Goal: Transaction & Acquisition: Purchase product/service

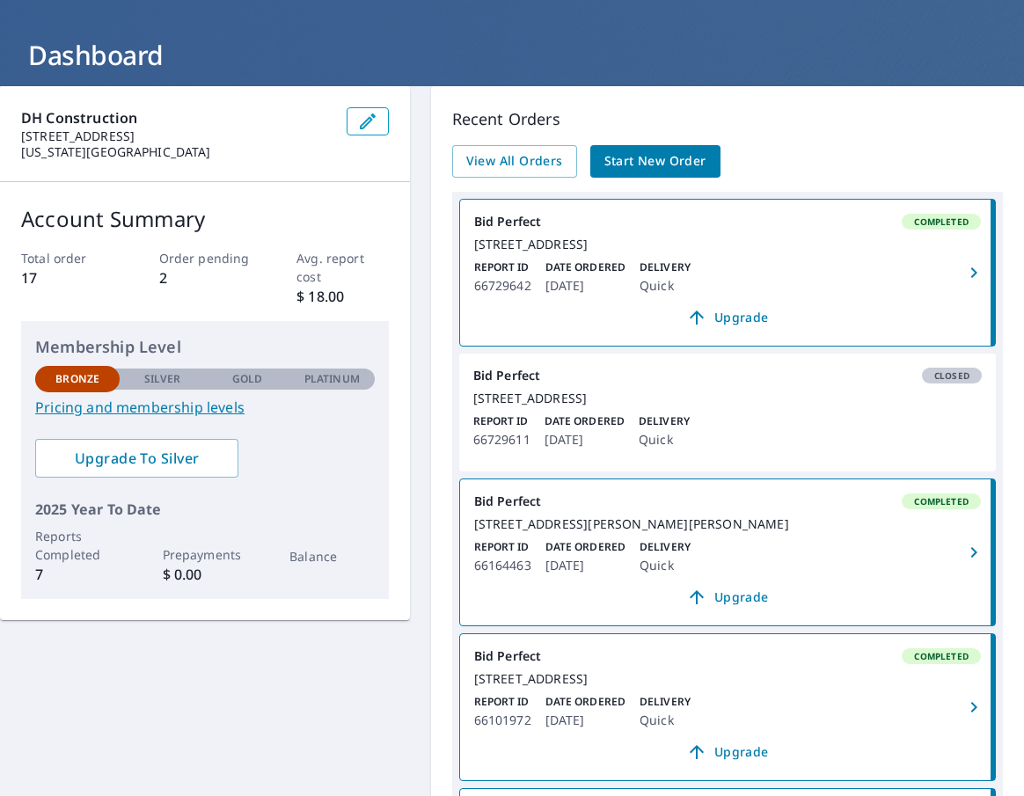
scroll to position [90, 0]
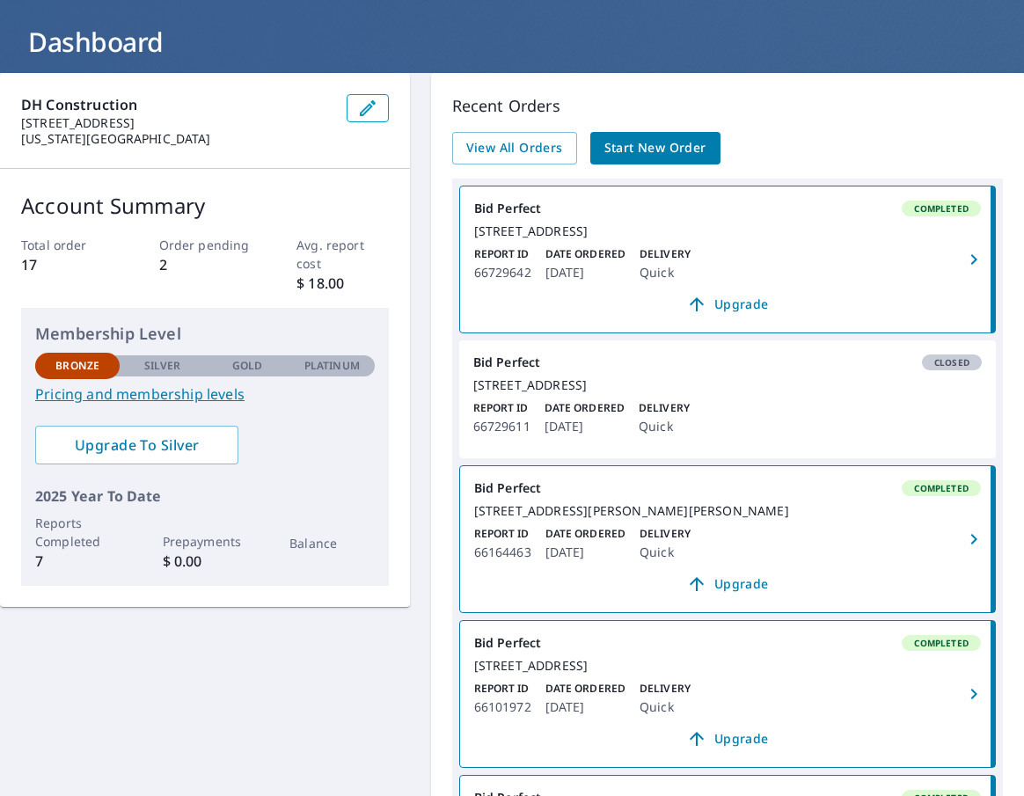
click at [652, 153] on span "Start New Order" at bounding box center [655, 148] width 102 height 22
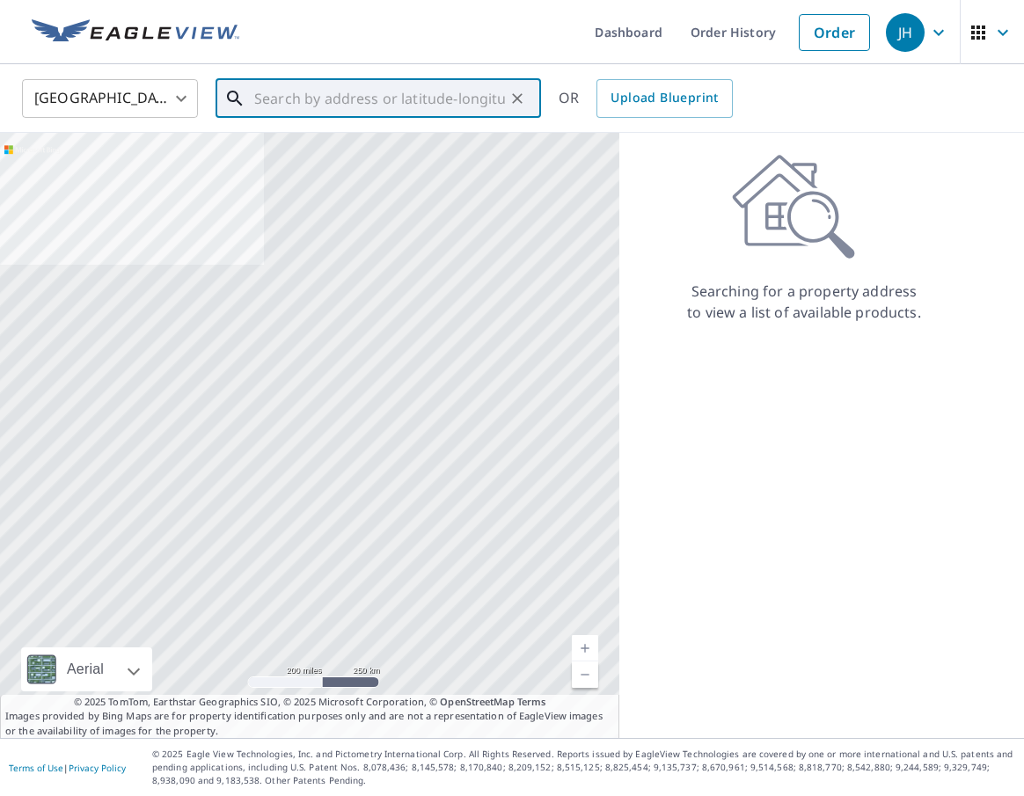
click at [339, 108] on input "text" at bounding box center [379, 98] width 251 height 49
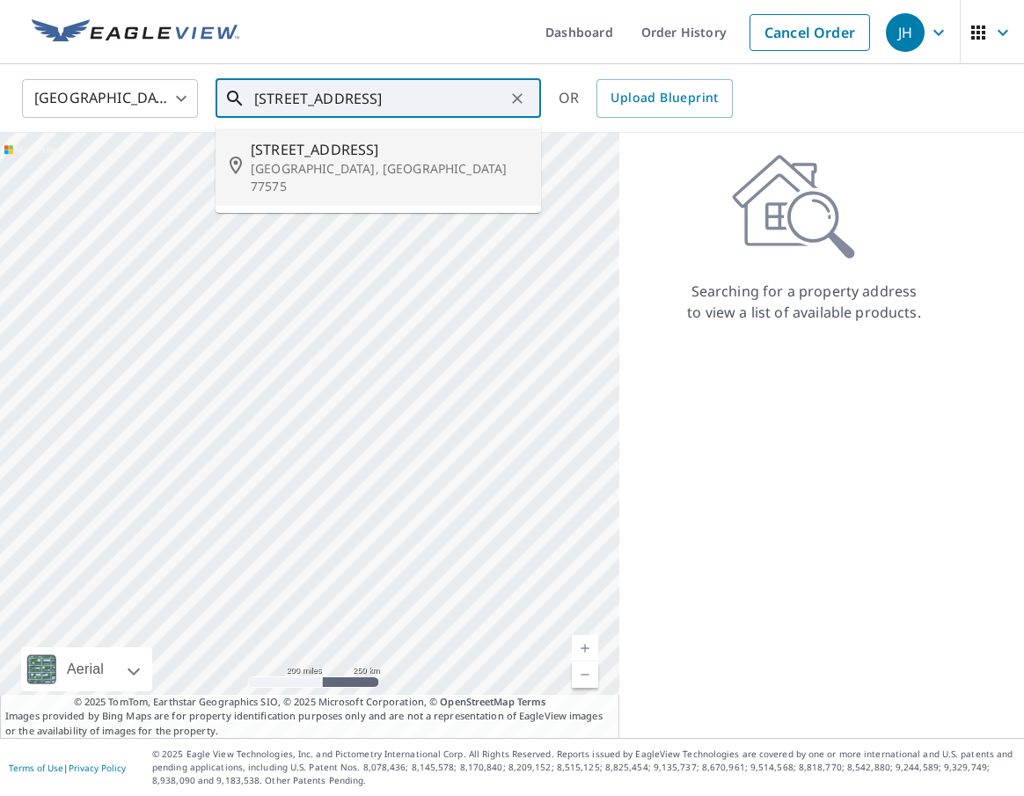
click at [331, 148] on span "[STREET_ADDRESS]" at bounding box center [389, 149] width 276 height 21
type input "[STREET_ADDRESS]"
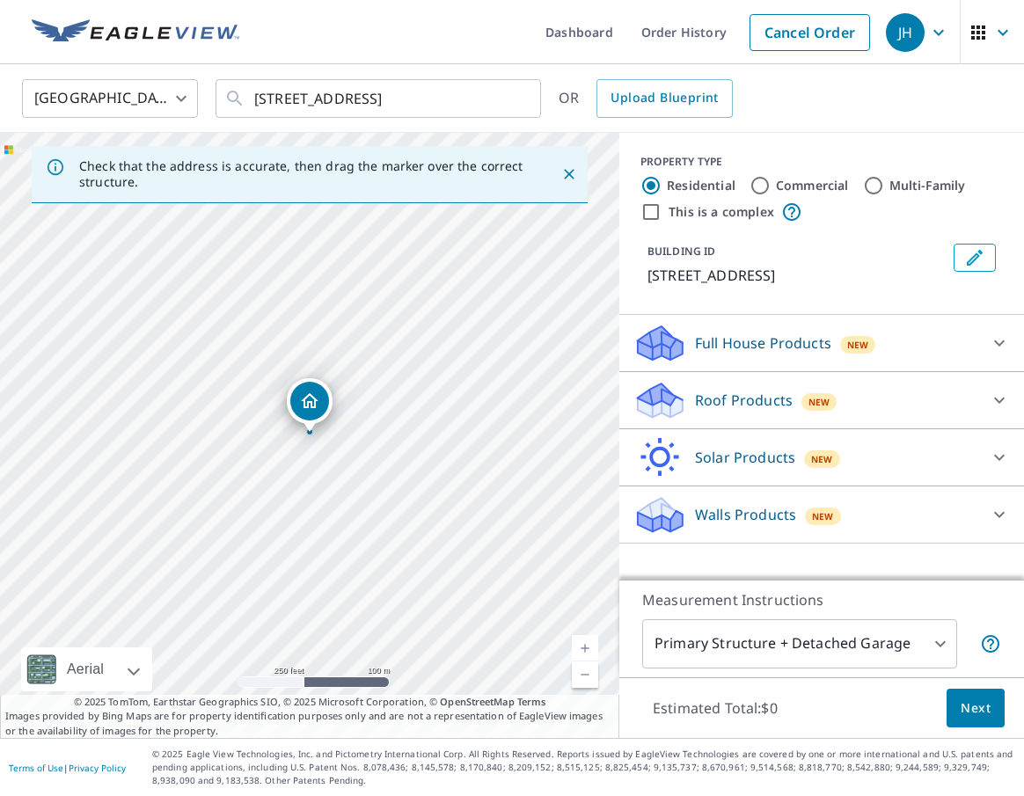
click at [311, 409] on icon "Dropped pin, building 1, Residential property, 549 County Road 140 Liberty, TX …" at bounding box center [309, 401] width 21 height 21
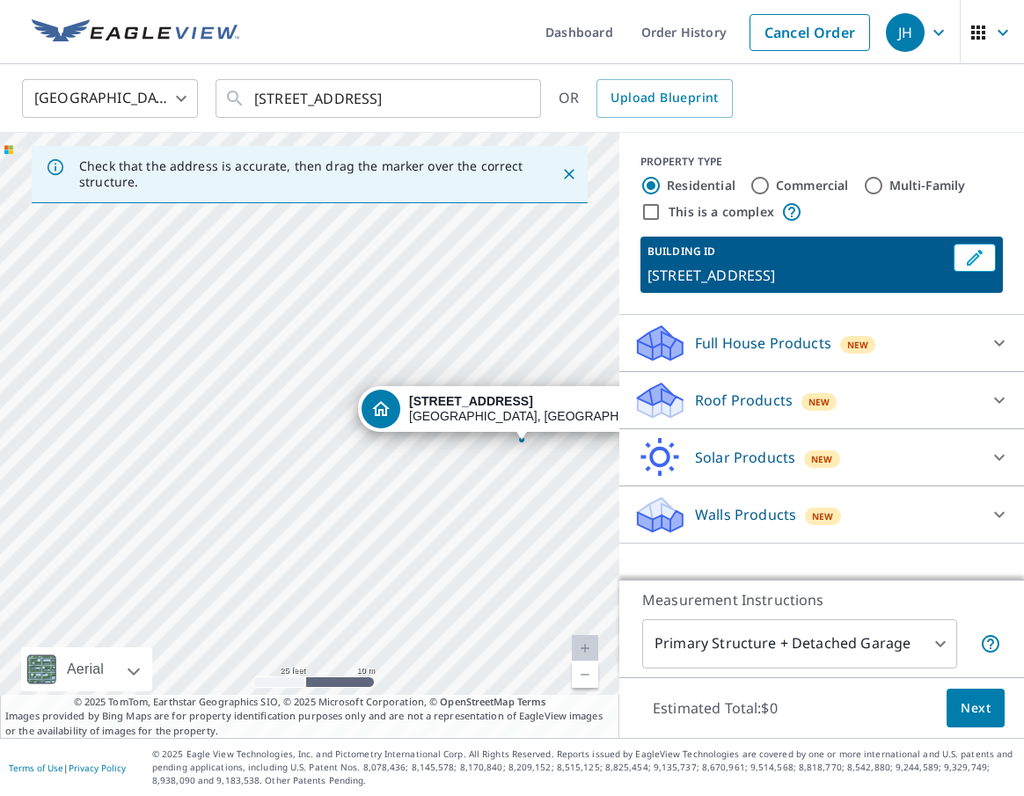
drag, startPoint x: 213, startPoint y: 408, endPoint x: 28, endPoint y: 216, distance: 266.9
click at [28, 216] on div "[STREET_ADDRESS]" at bounding box center [309, 435] width 619 height 605
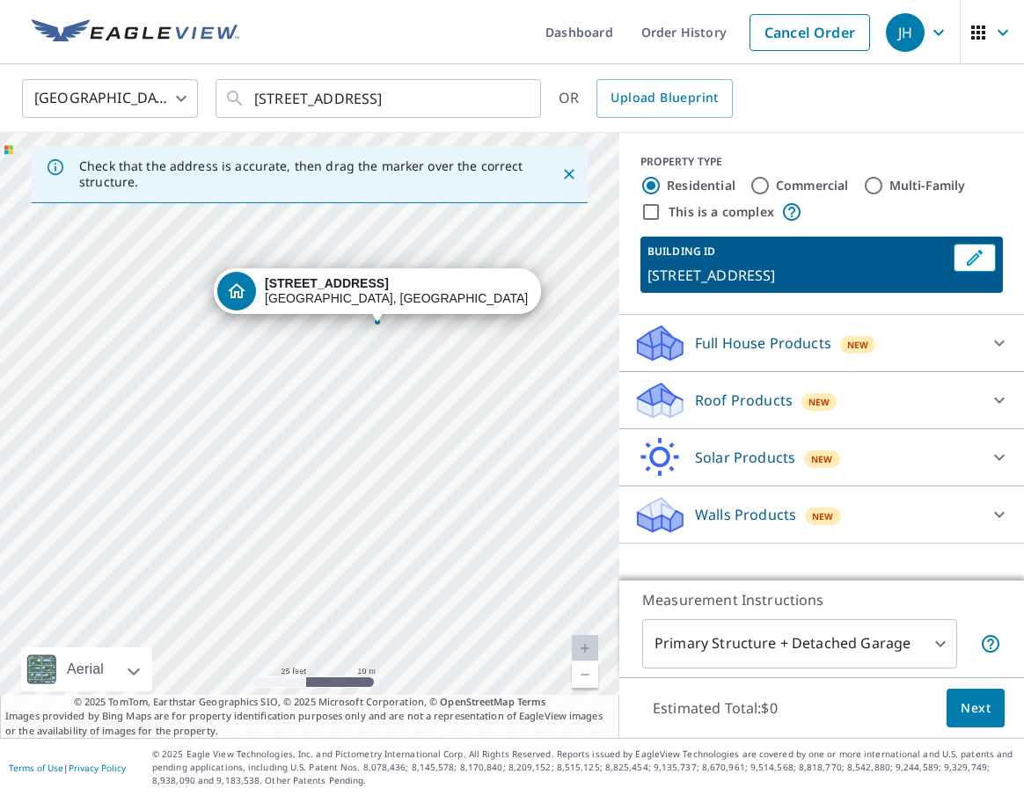
drag, startPoint x: 249, startPoint y: 354, endPoint x: 102, endPoint y: 236, distance: 188.4
click at [103, 235] on div "[STREET_ADDRESS]" at bounding box center [309, 435] width 619 height 605
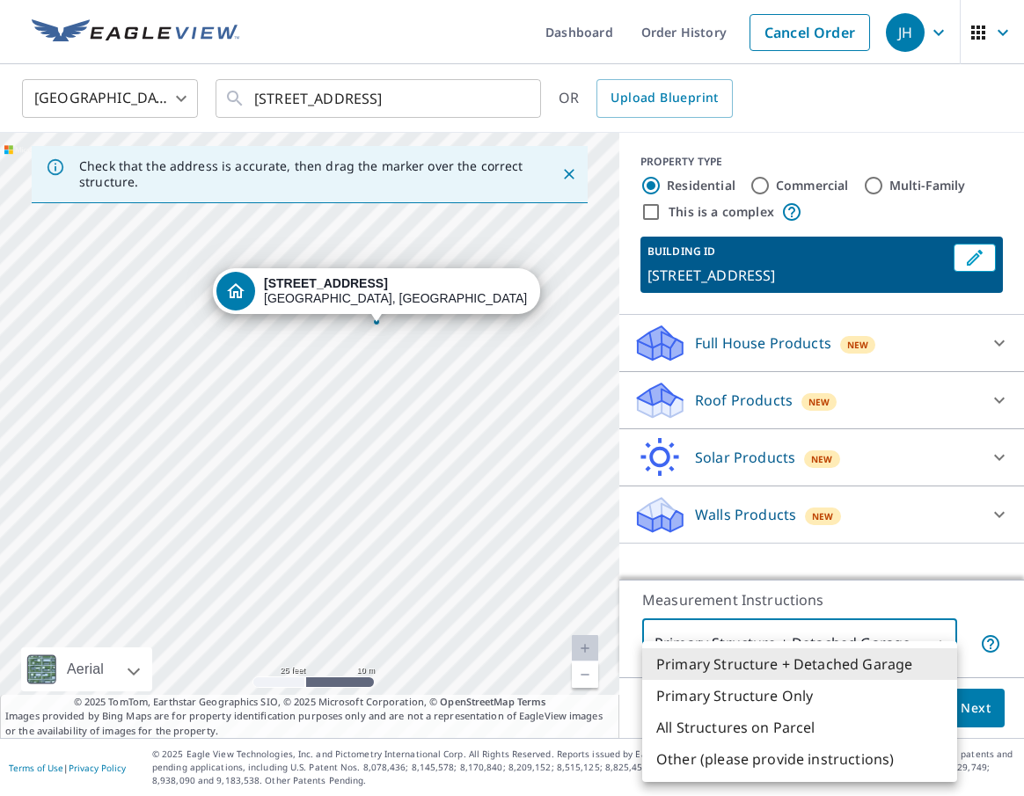
click at [811, 632] on body "JH JH Dashboard Order History Cancel Order JH [GEOGRAPHIC_DATA] [GEOGRAPHIC_DAT…" at bounding box center [512, 398] width 1024 height 796
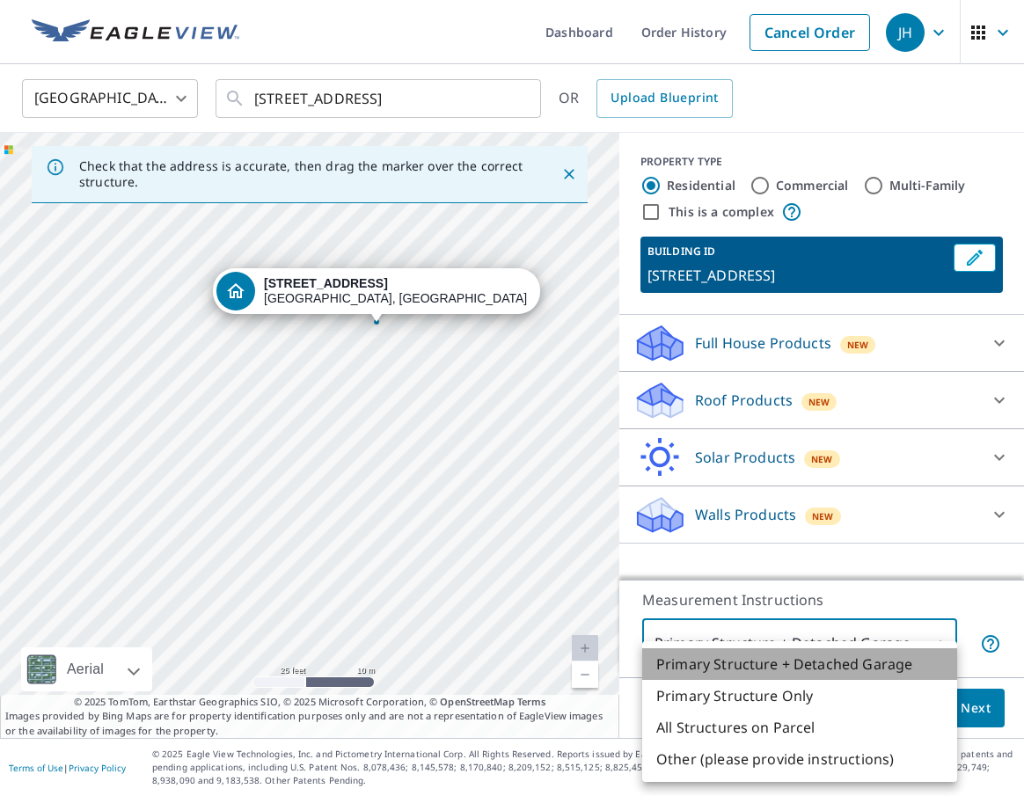
click at [822, 663] on li "Primary Structure + Detached Garage" at bounding box center [799, 664] width 315 height 32
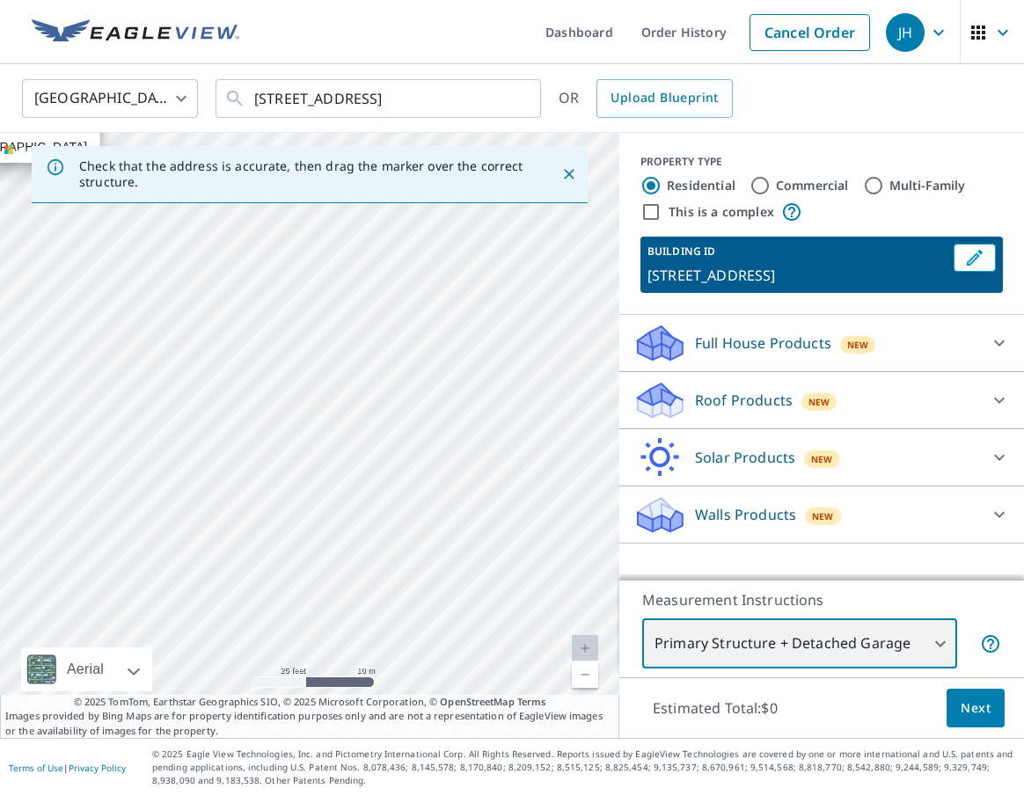
drag, startPoint x: 201, startPoint y: 365, endPoint x: 550, endPoint y: 522, distance: 382.7
click at [550, 522] on div "[STREET_ADDRESS]" at bounding box center [309, 435] width 619 height 605
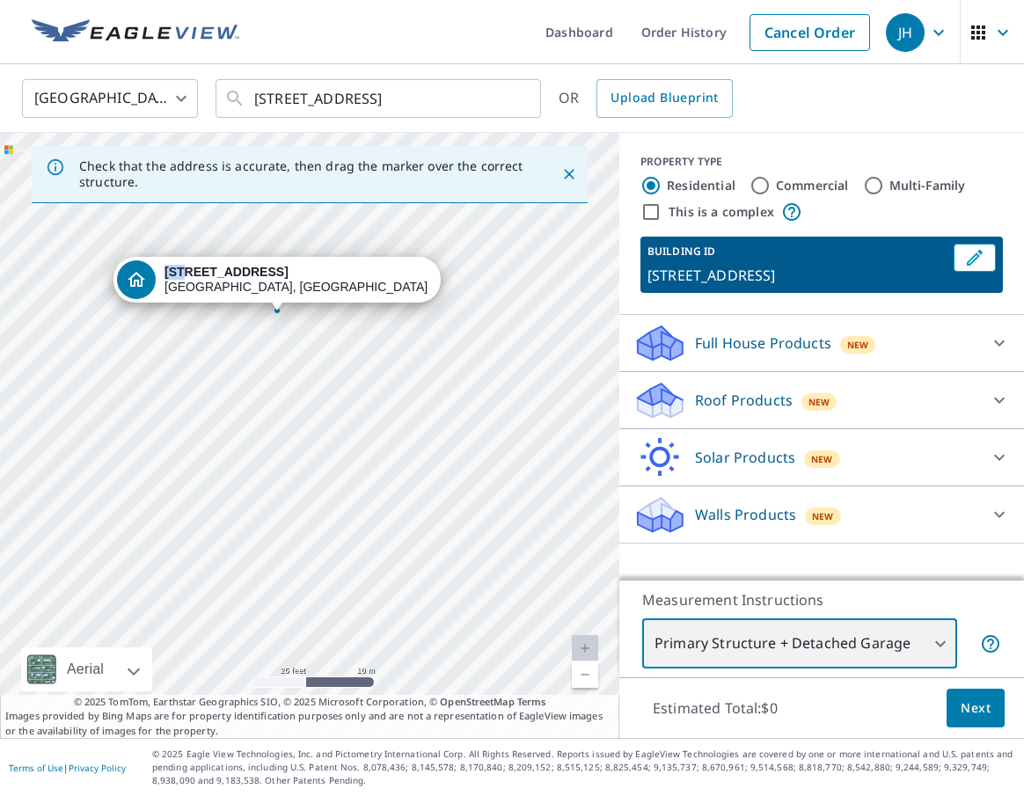
click at [436, 482] on div "[STREET_ADDRESS]" at bounding box center [309, 435] width 619 height 605
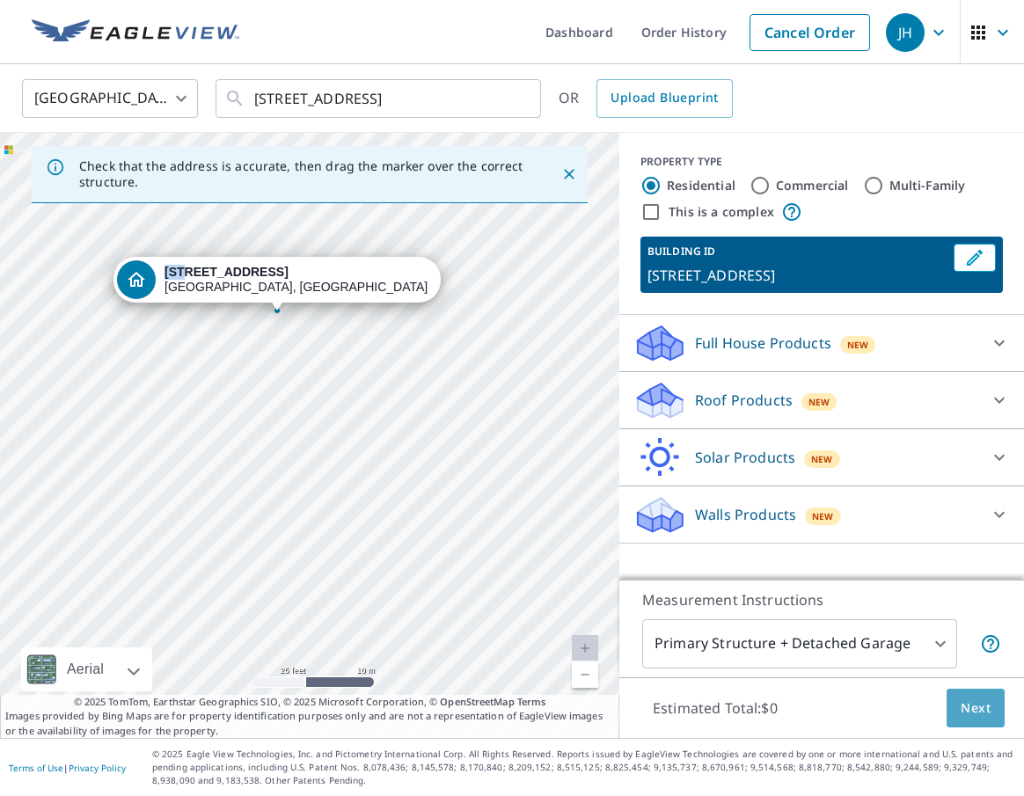
click at [959, 707] on button "Next" at bounding box center [976, 709] width 58 height 40
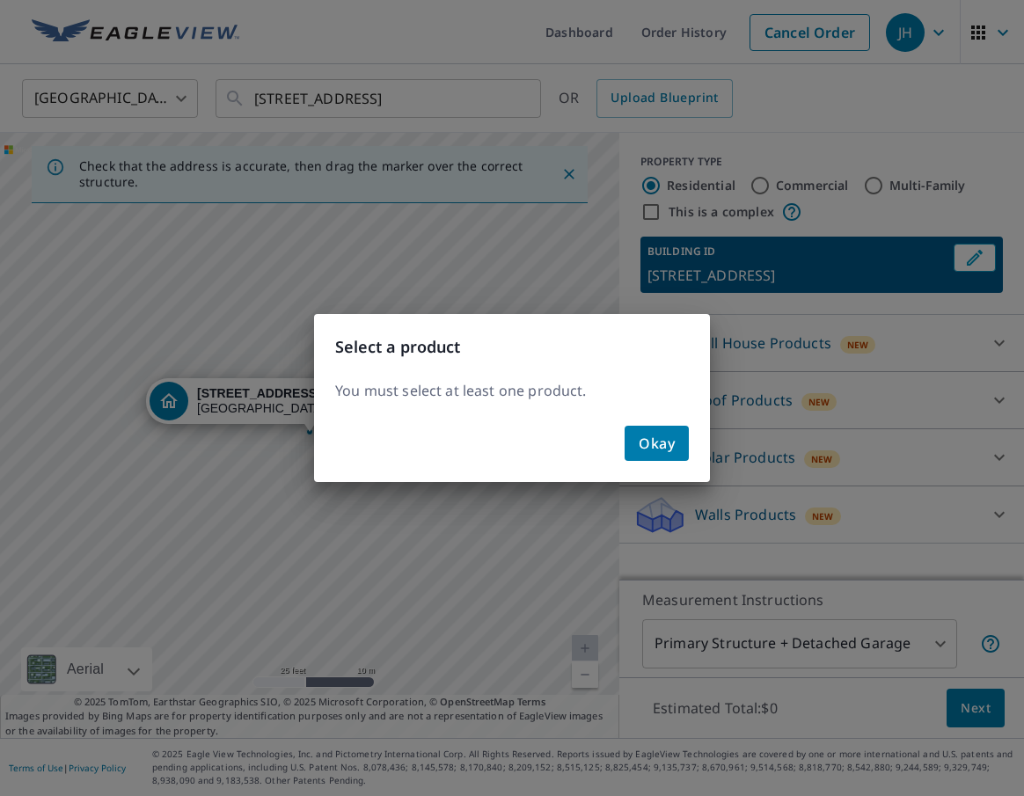
click at [650, 422] on div "Okay" at bounding box center [512, 450] width 396 height 63
click at [643, 441] on span "Okay" at bounding box center [657, 443] width 36 height 25
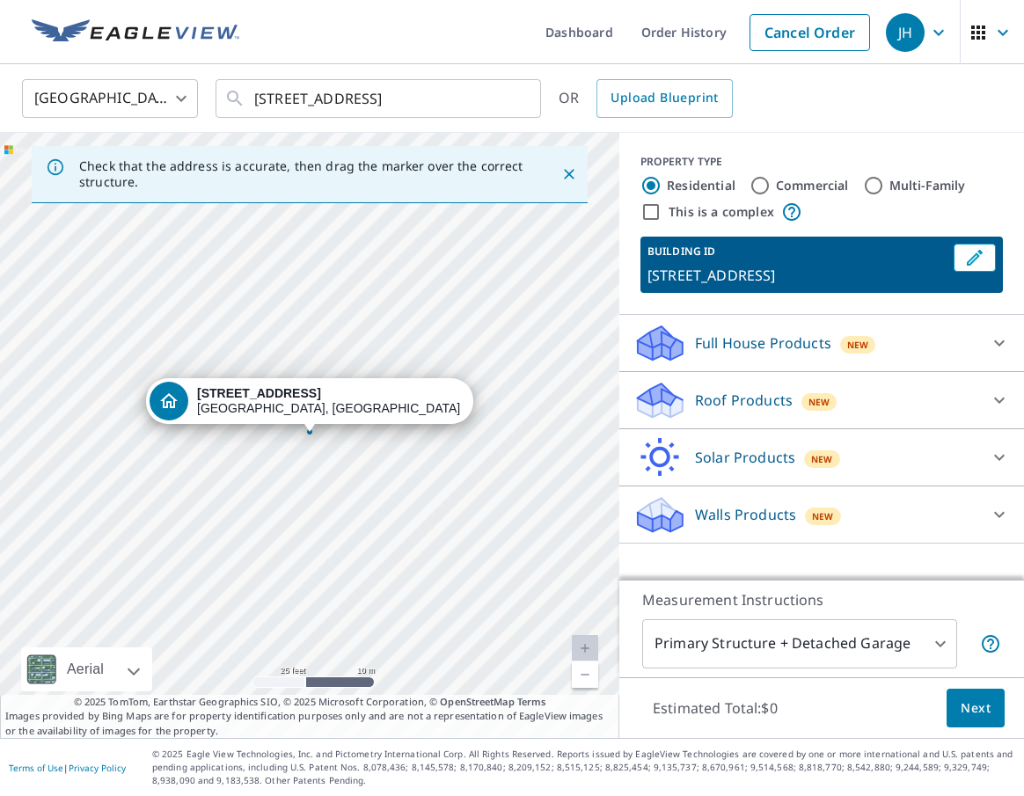
click at [973, 405] on div "Roof Products New" at bounding box center [805, 400] width 345 height 41
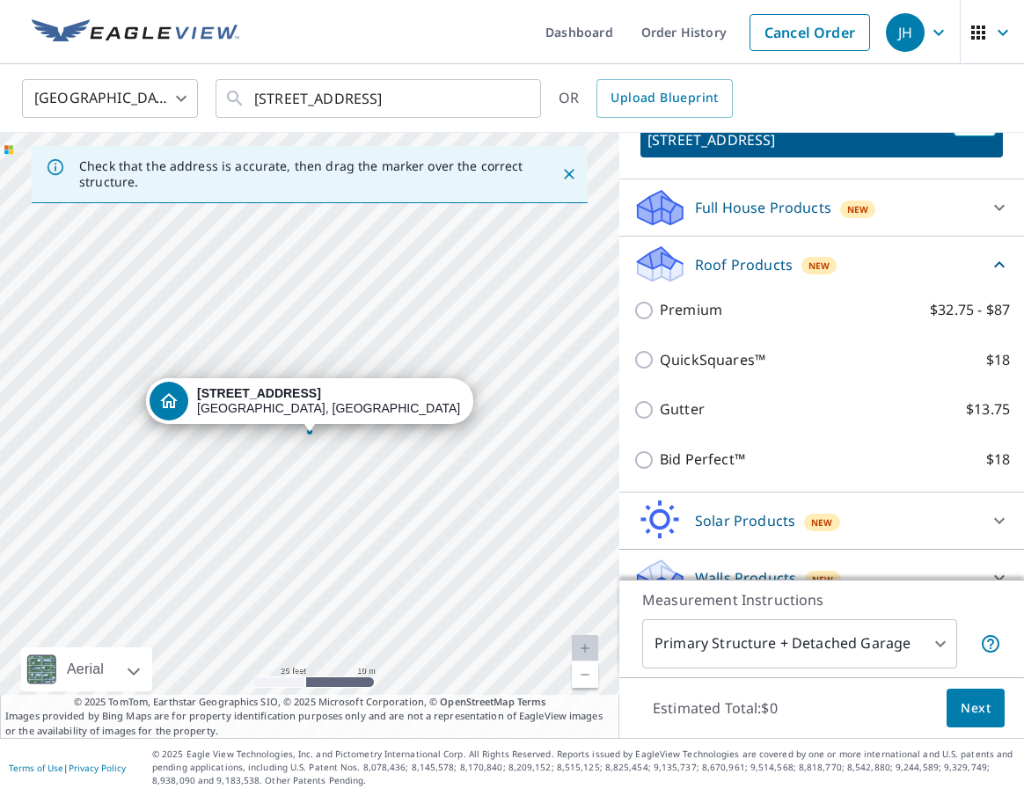
scroll to position [137, 0]
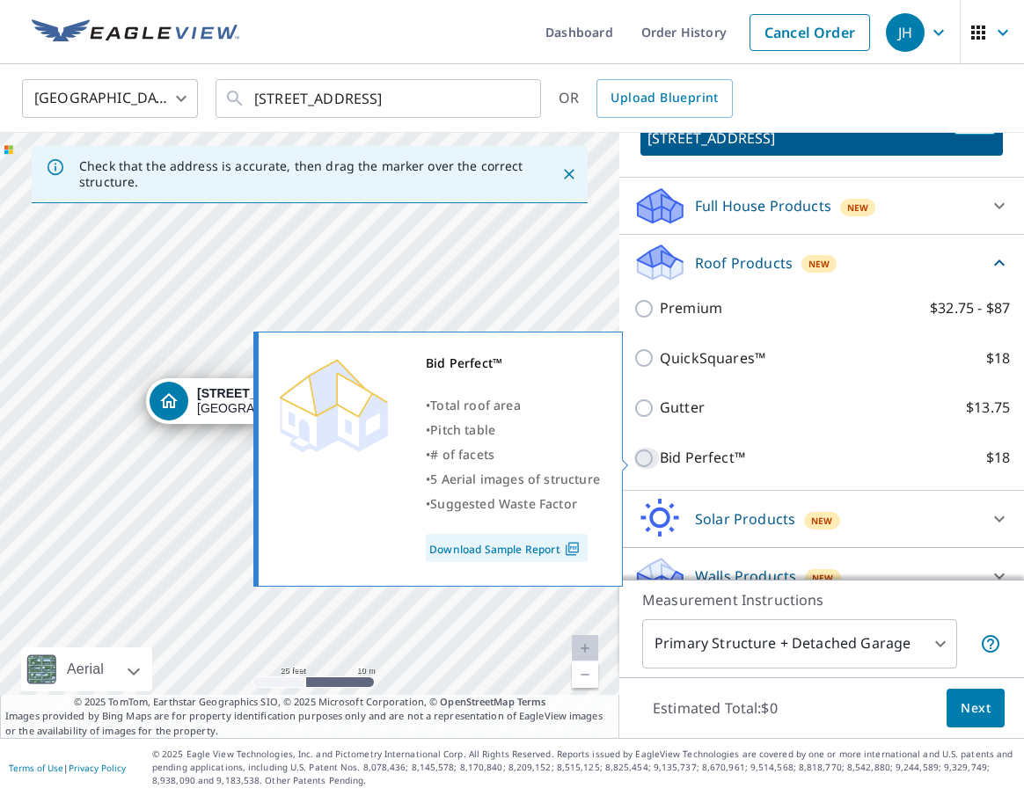
click at [646, 450] on input "Bid Perfect™ $18" at bounding box center [646, 458] width 26 height 21
checkbox input "true"
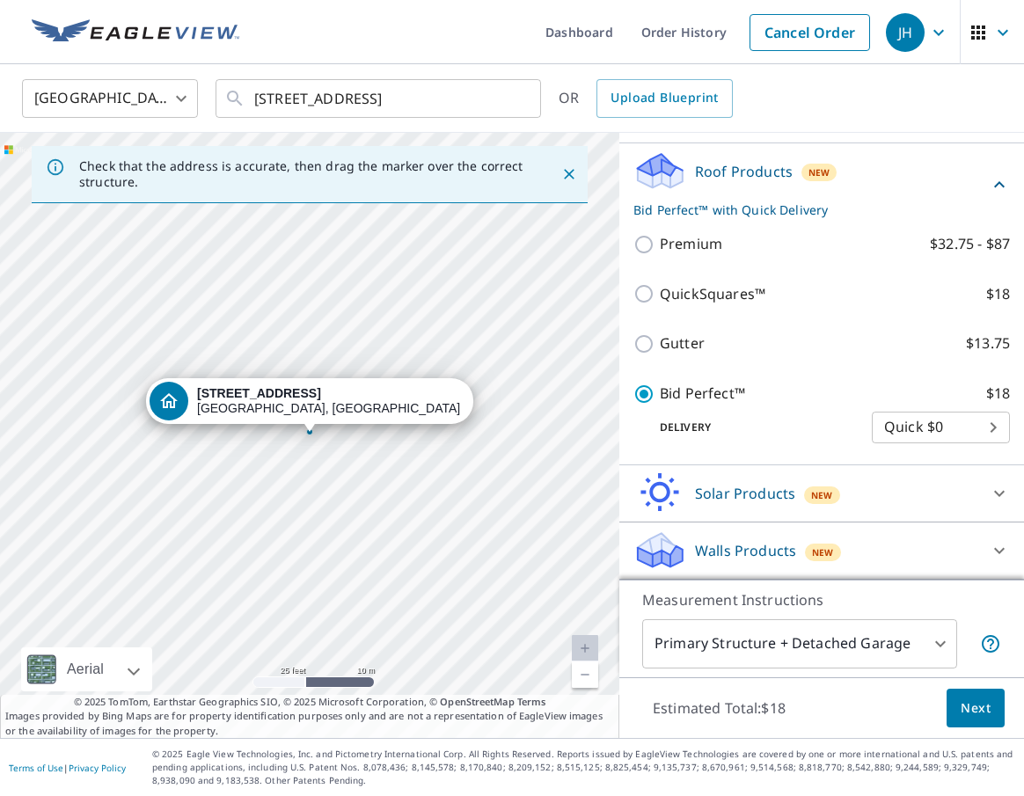
scroll to position [230, 0]
click at [926, 439] on body "JH JH Dashboard Order History Cancel Order JH [GEOGRAPHIC_DATA] [GEOGRAPHIC_DAT…" at bounding box center [512, 398] width 1024 height 796
click at [927, 436] on li "Quick $0" at bounding box center [941, 428] width 138 height 32
click at [916, 434] on body "JH JH Dashboard Order History Cancel Order JH [GEOGRAPHIC_DATA] [GEOGRAPHIC_DAT…" at bounding box center [512, 398] width 1024 height 796
click at [846, 422] on div at bounding box center [512, 398] width 1024 height 796
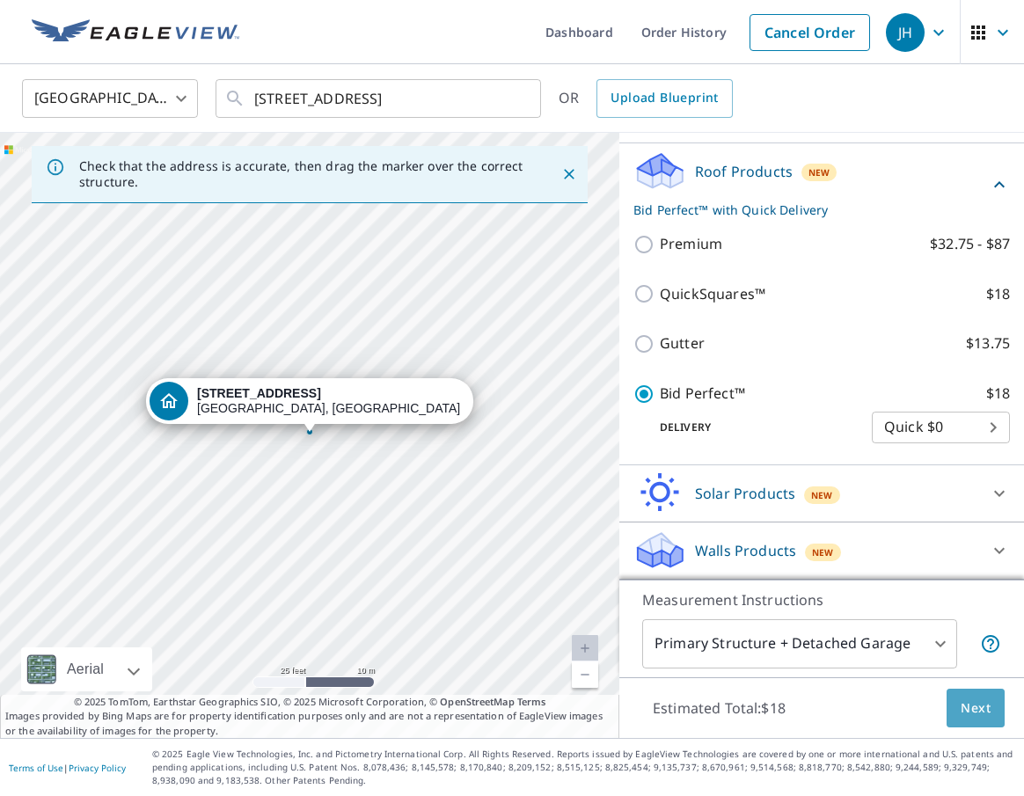
click at [995, 708] on button "Next" at bounding box center [976, 709] width 58 height 40
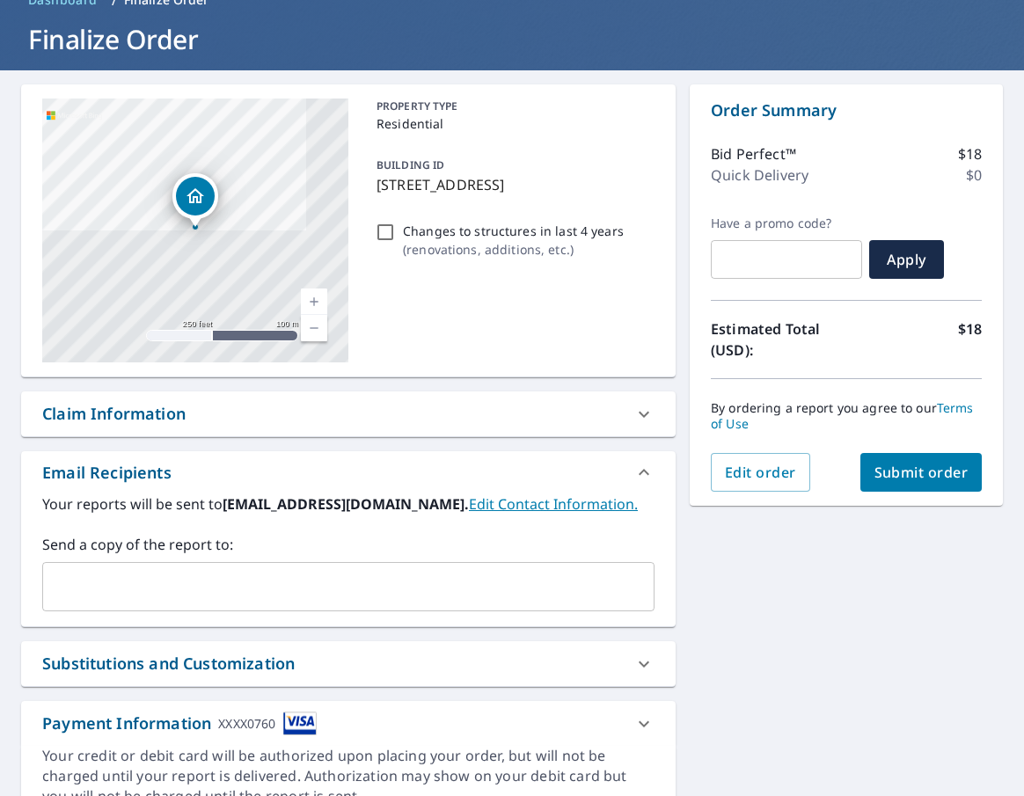
scroll to position [129, 0]
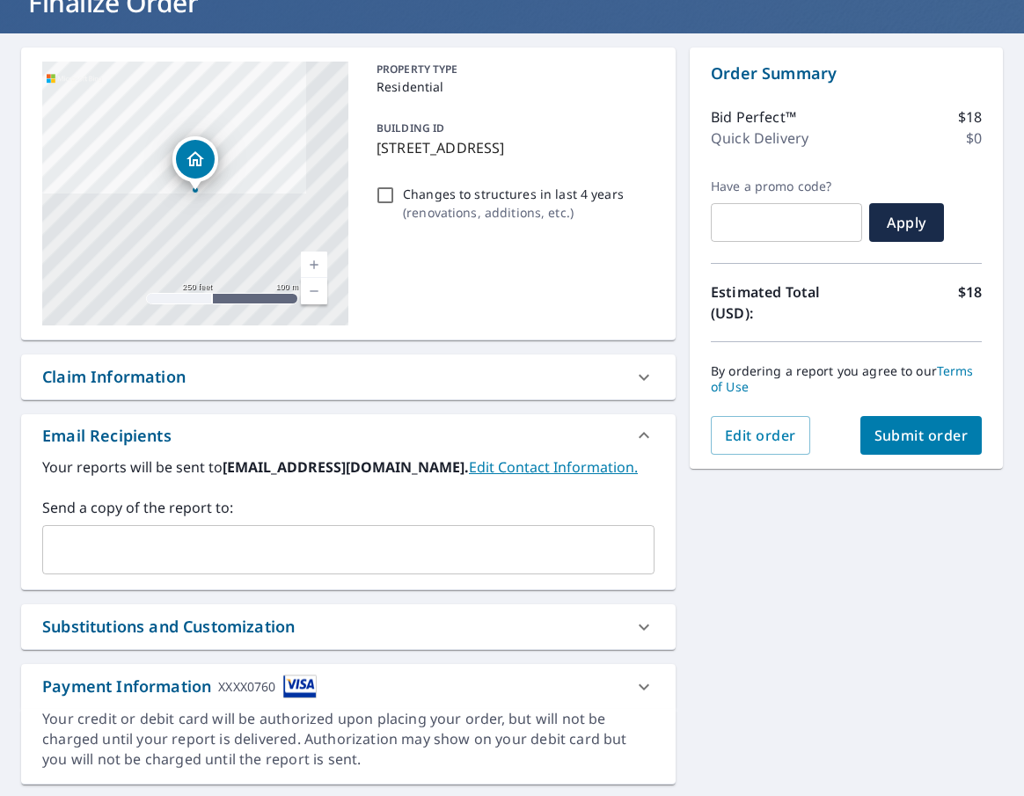
click at [946, 445] on button "Submit order" at bounding box center [921, 435] width 122 height 39
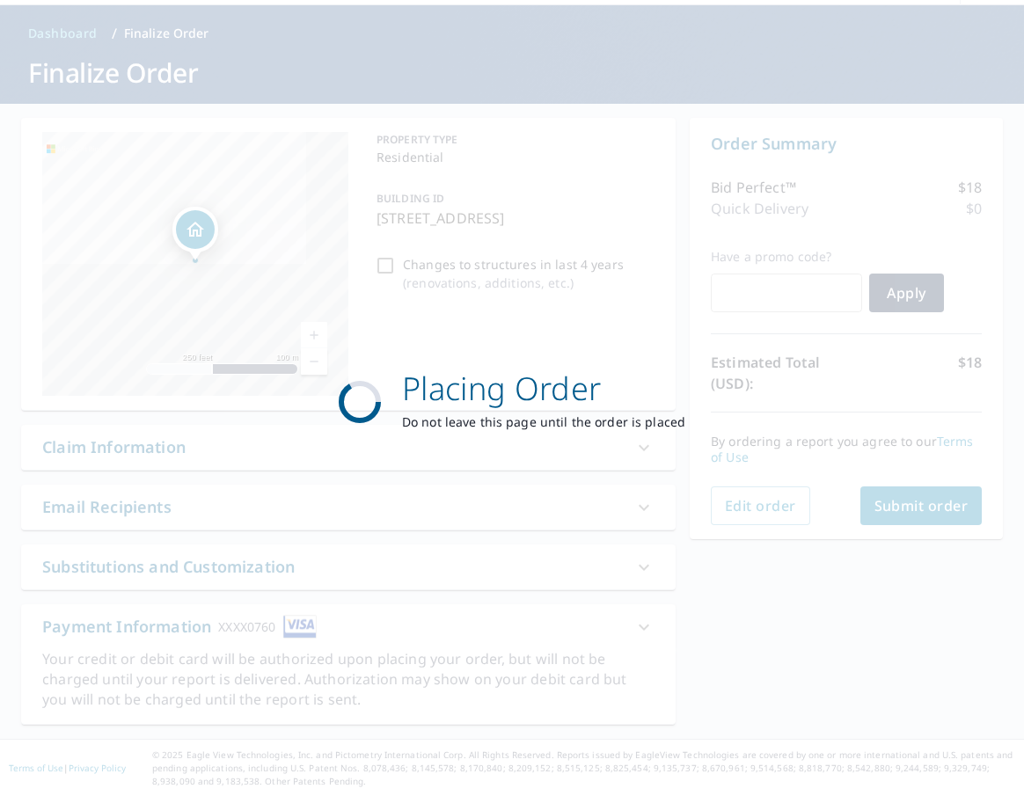
scroll to position [0, 0]
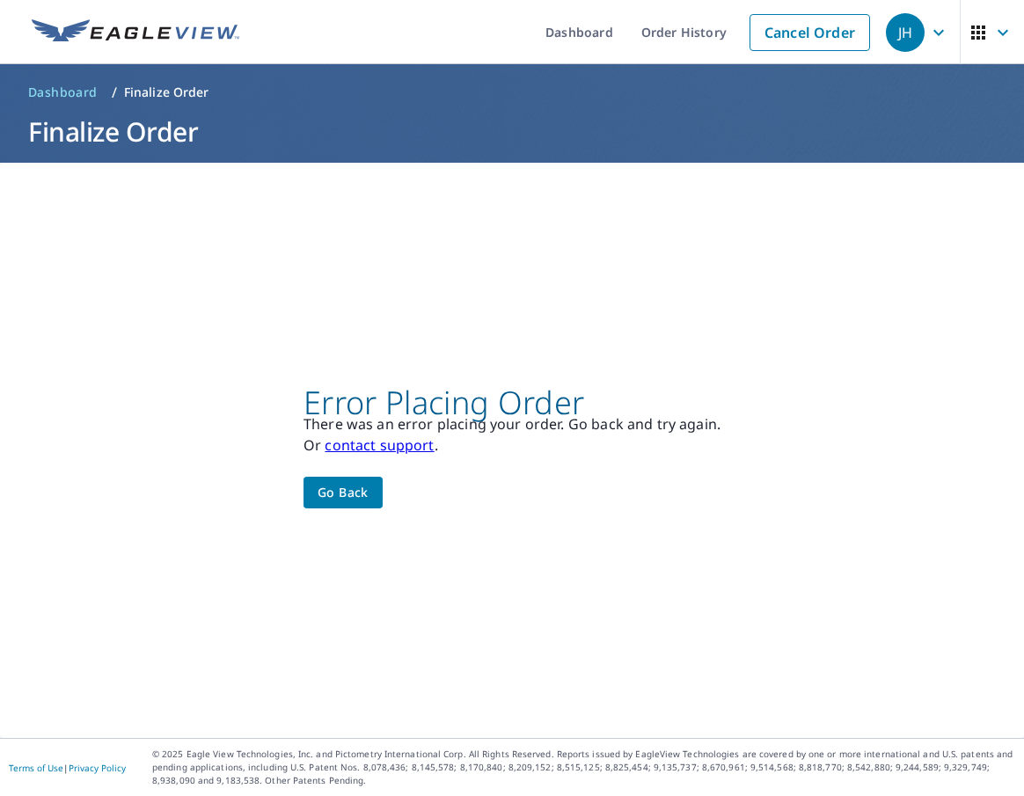
click at [347, 496] on span "Go back" at bounding box center [343, 493] width 51 height 22
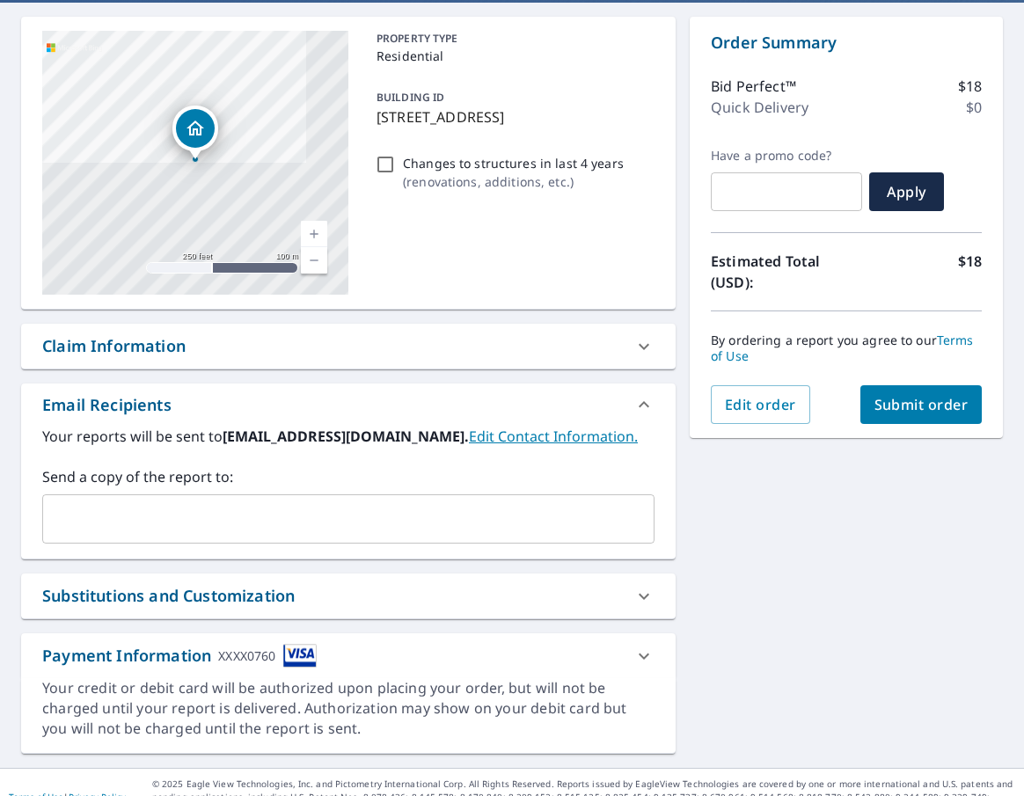
scroll to position [189, 0]
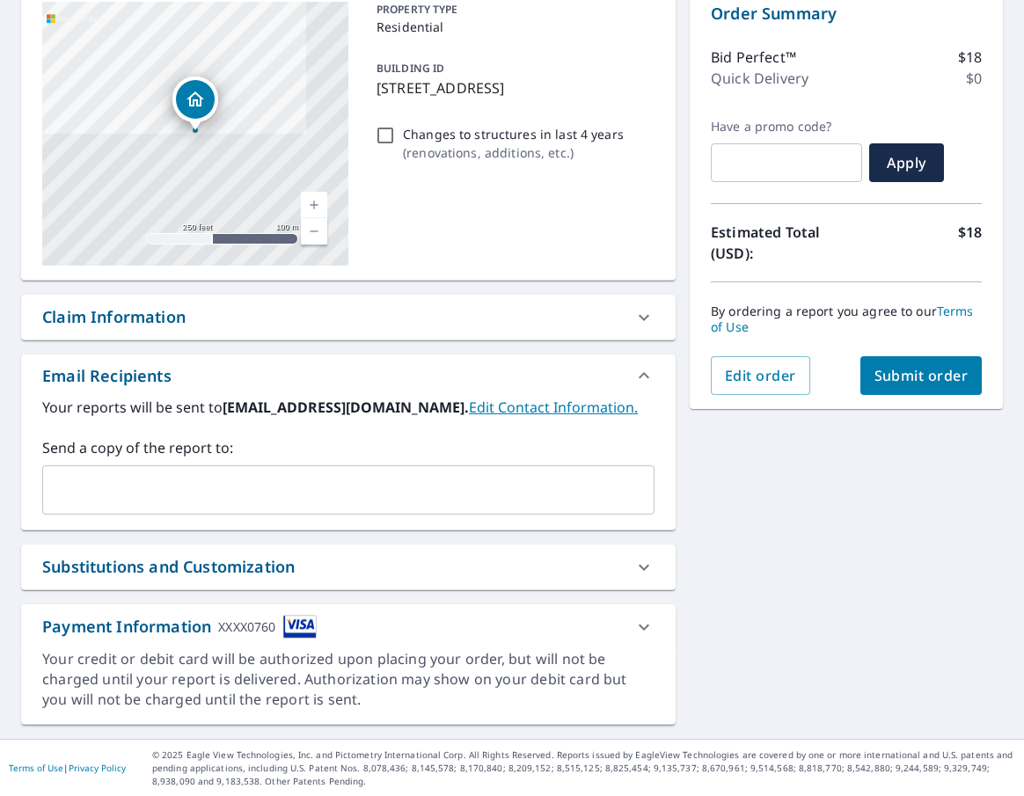
click at [299, 611] on div "Payment Information XXXX0760" at bounding box center [348, 626] width 654 height 45
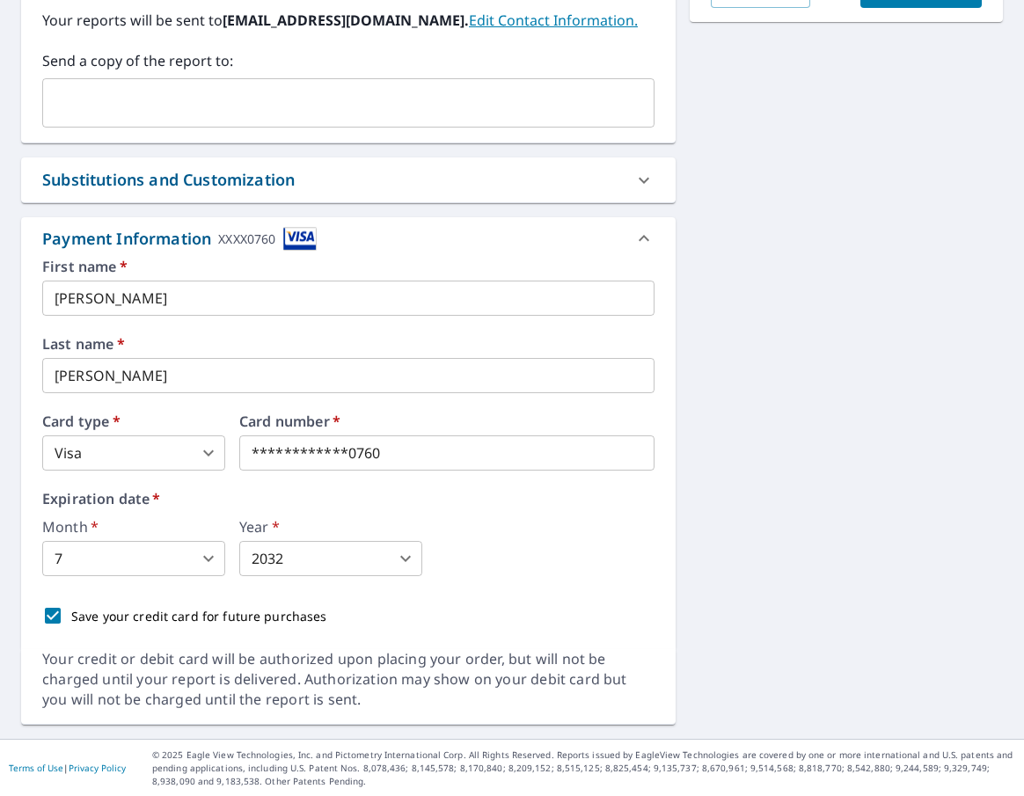
scroll to position [574, 0]
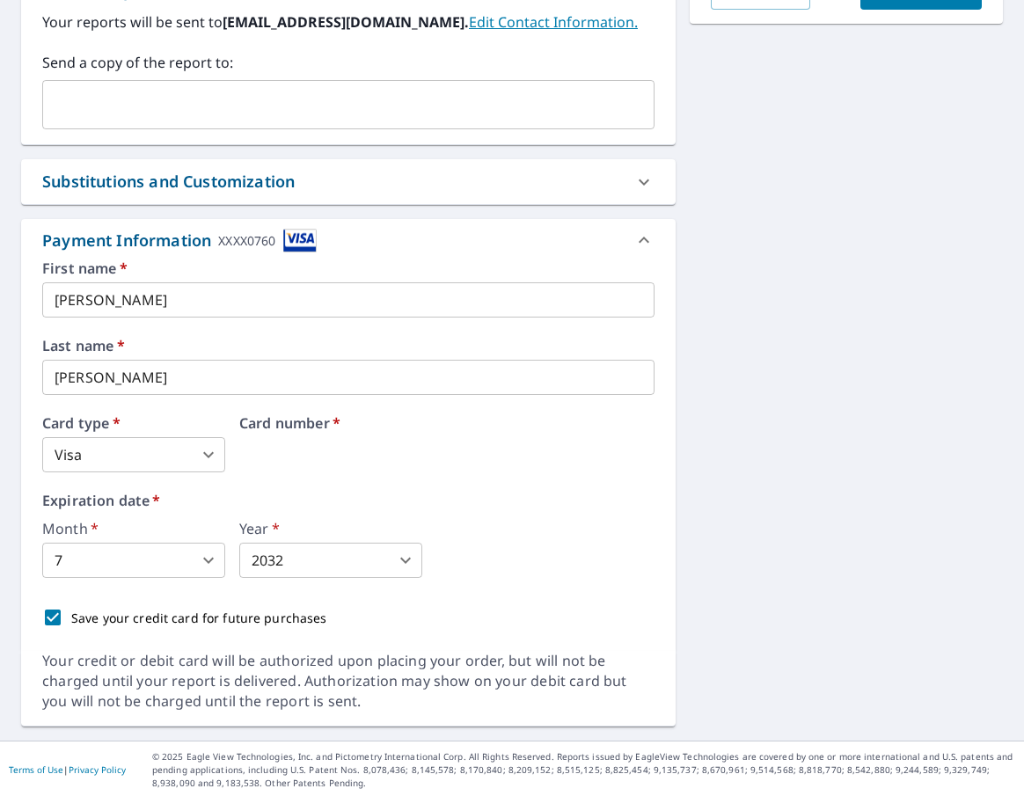
click at [409, 453] on div "Card number   *" at bounding box center [446, 444] width 415 height 56
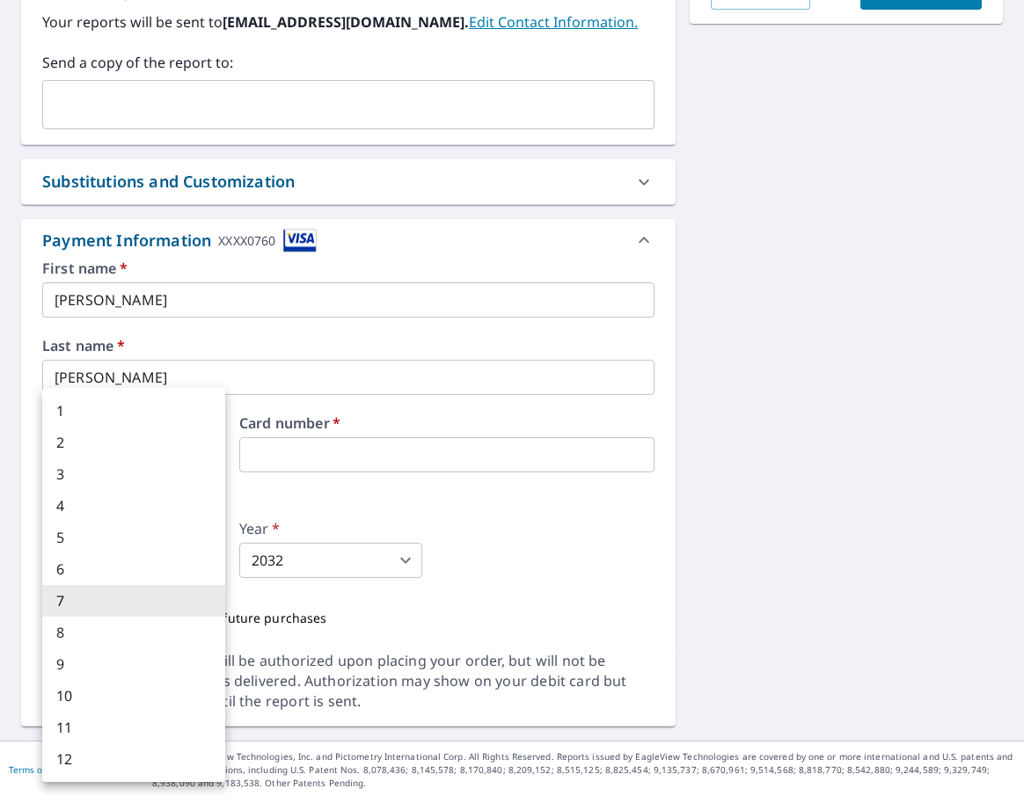
click at [110, 567] on body "JH JH Dashboard Order History Cancel Order JH Dashboard / Finalize Order Finali…" at bounding box center [512, 398] width 1024 height 796
click at [112, 537] on li "5" at bounding box center [133, 538] width 183 height 32
type input "5"
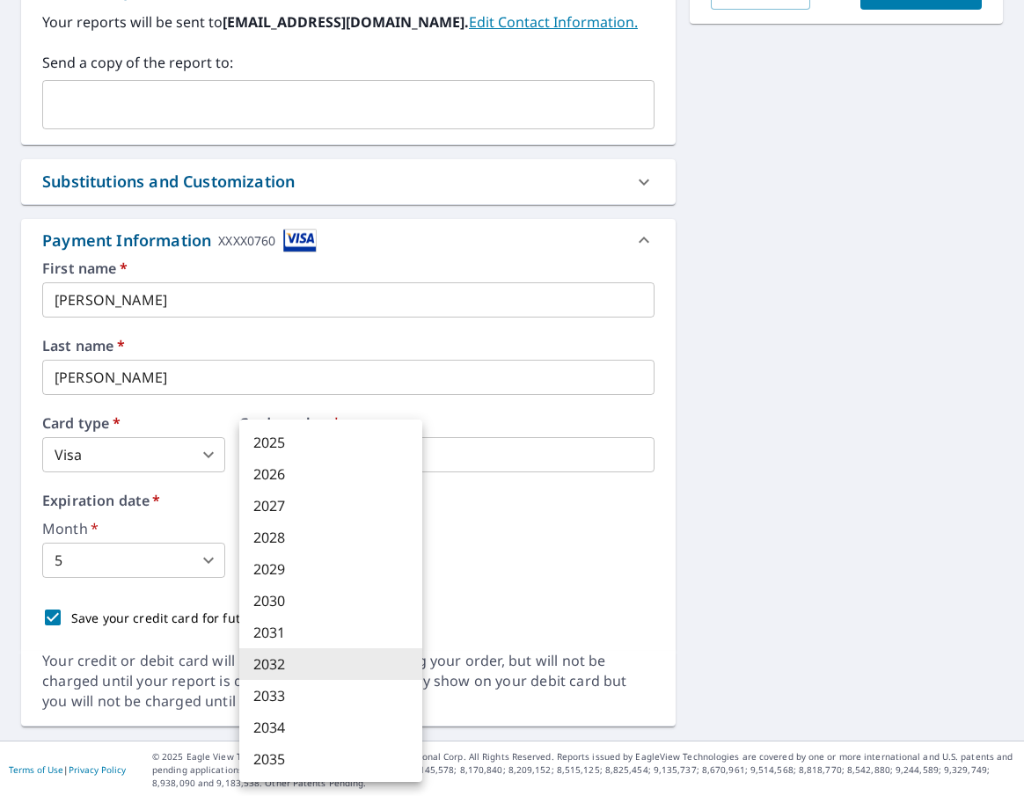
click at [265, 552] on body "JH JH Dashboard Order History Cancel Order JH Dashboard / Finalize Order Finali…" at bounding box center [512, 398] width 1024 height 796
click at [292, 692] on li "2033" at bounding box center [330, 696] width 183 height 32
type input "2033"
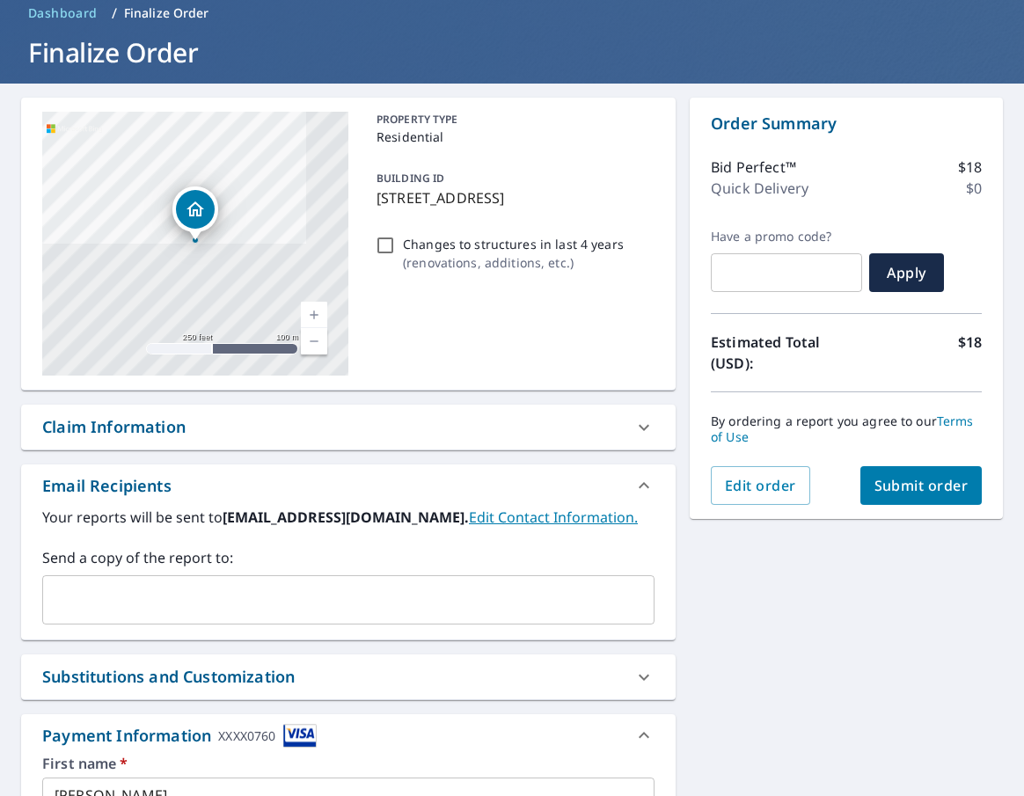
scroll to position [96, 0]
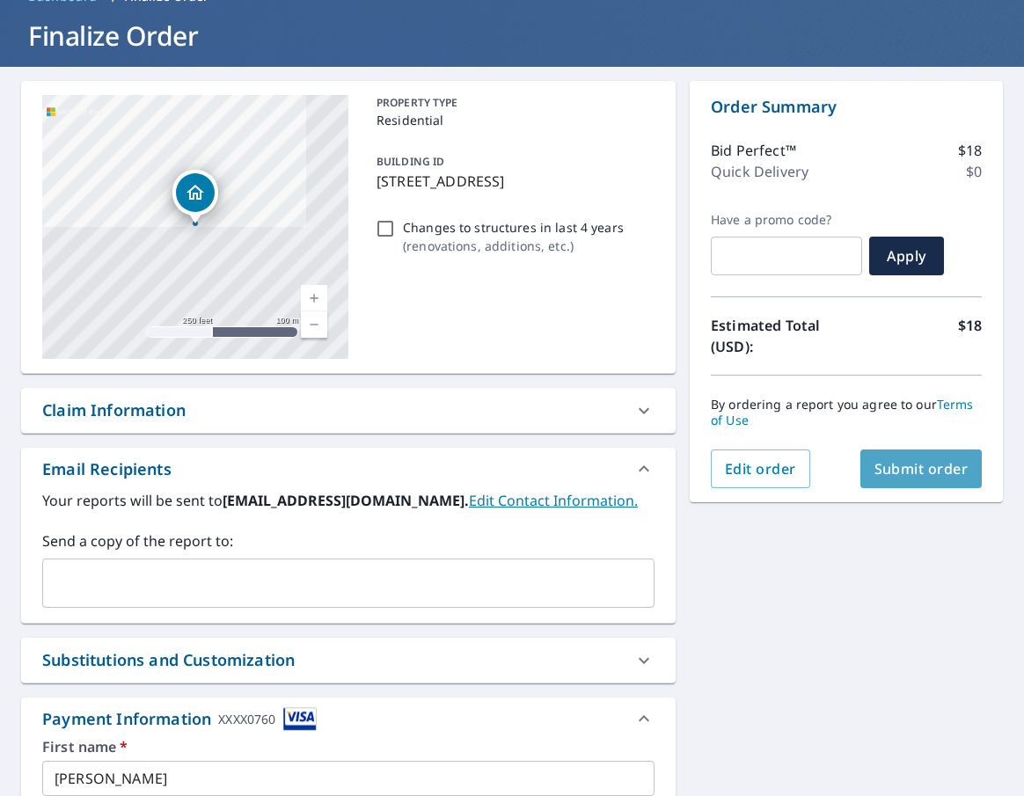
click at [887, 479] on button "Submit order" at bounding box center [921, 469] width 122 height 39
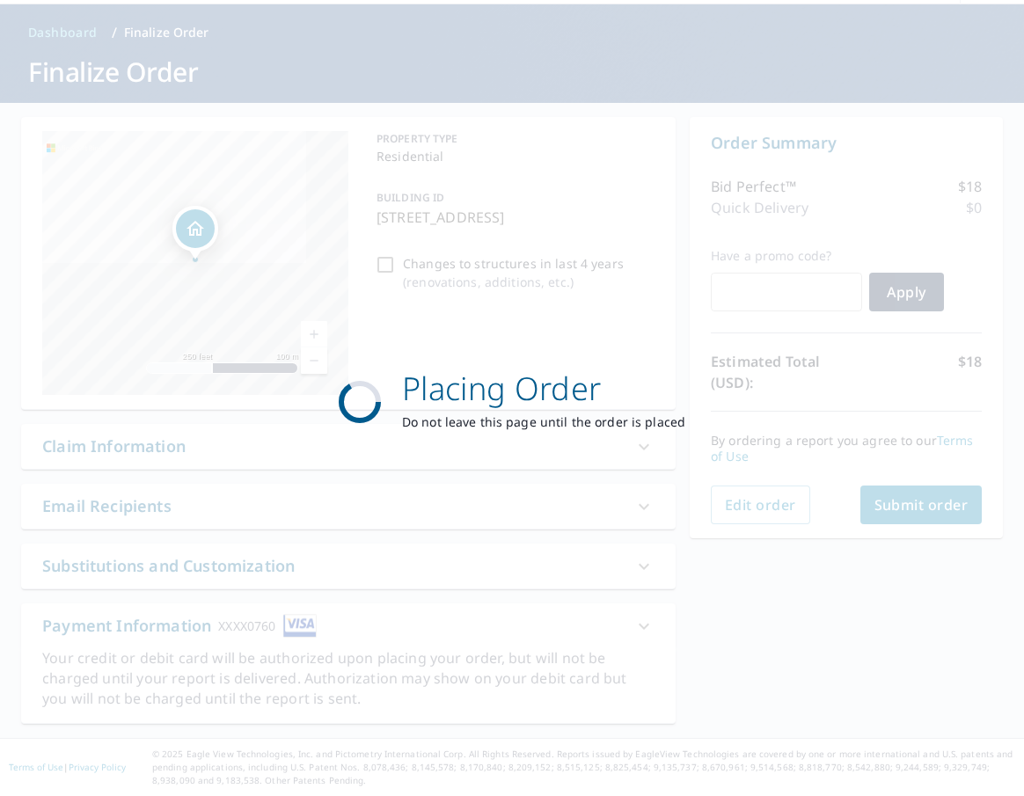
scroll to position [59, 0]
